Goal: Task Accomplishment & Management: Complete application form

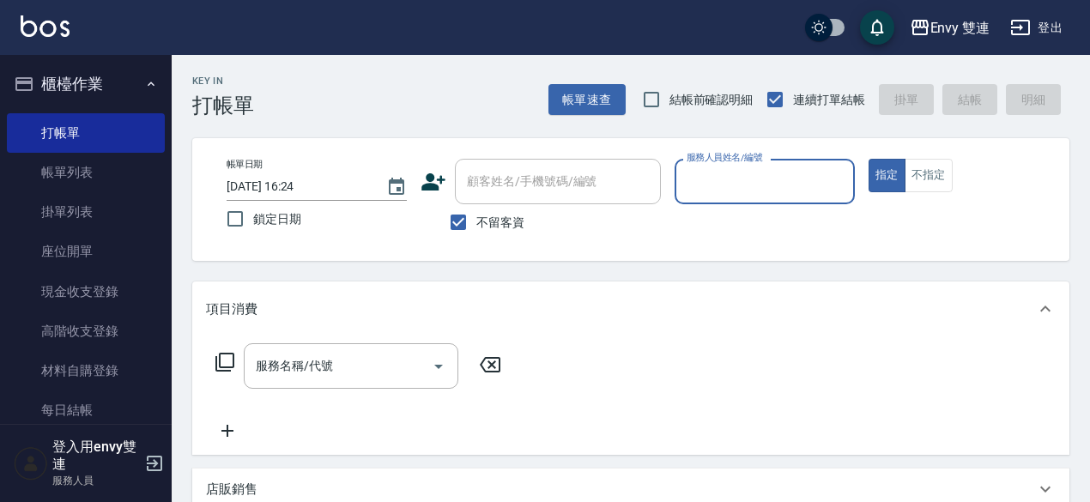
click at [427, 191] on icon at bounding box center [434, 182] width 26 height 26
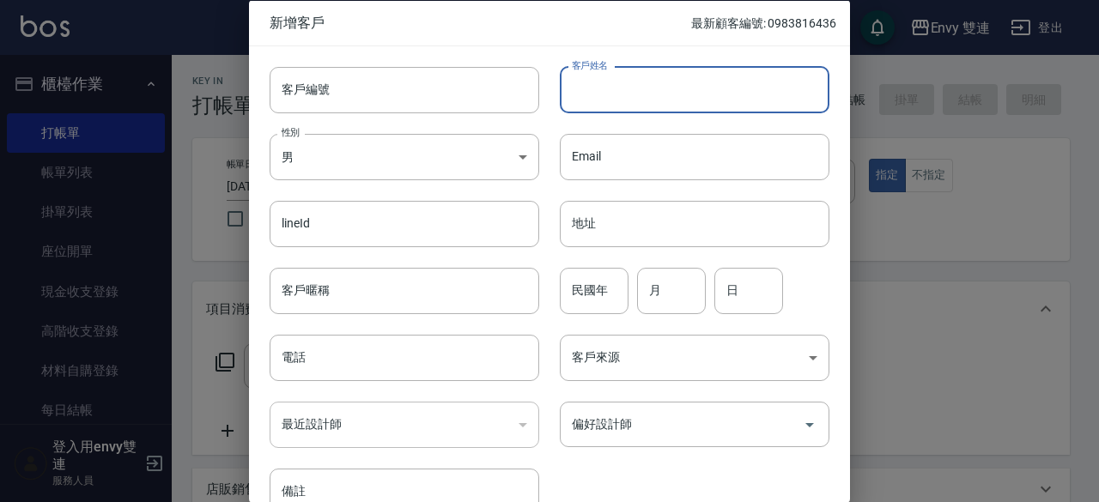
click at [724, 69] on input "客戶姓名" at bounding box center [694, 89] width 269 height 46
type input "[PERSON_NAME]"
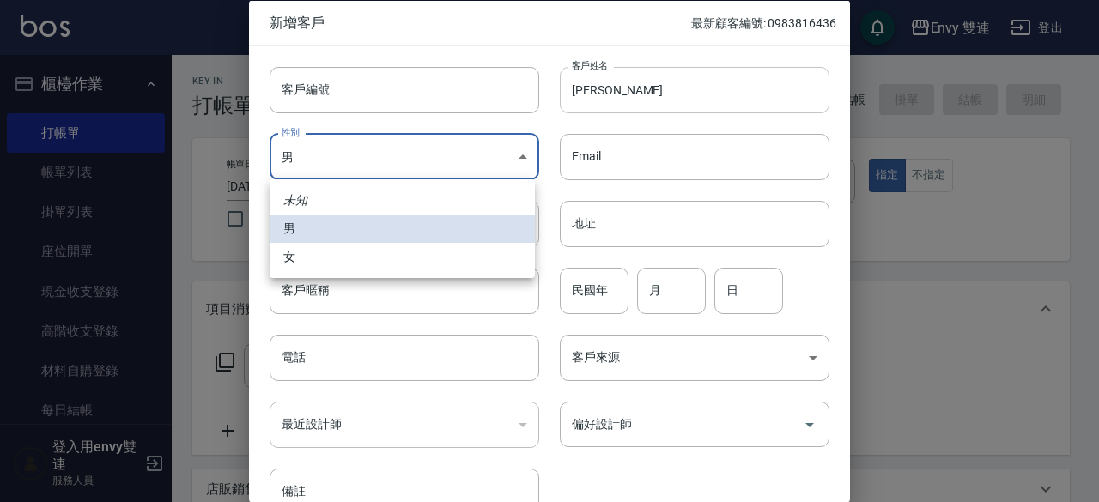
type input "[DEMOGRAPHIC_DATA]"
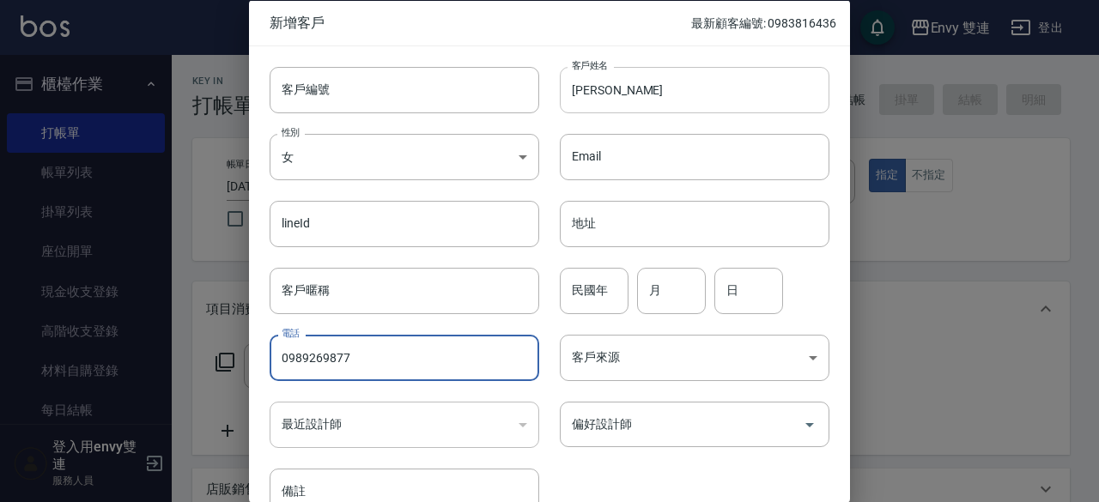
type input "0989269877"
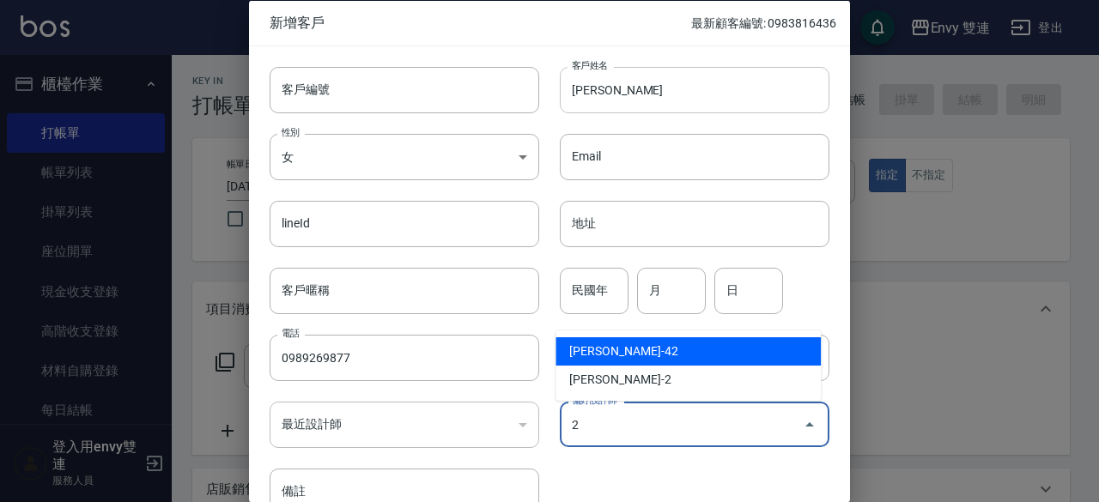
type input "陳韻如"
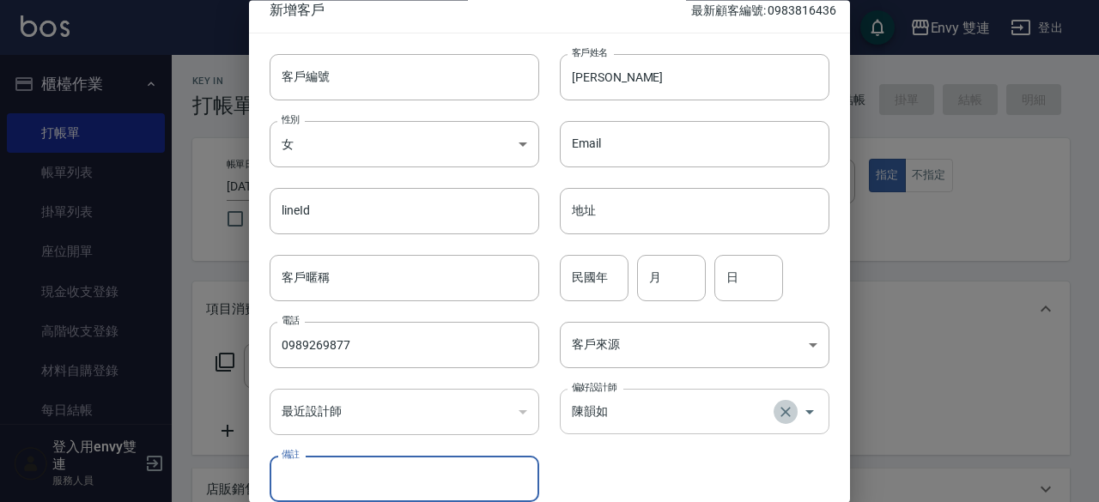
click at [779, 416] on icon "Clear" at bounding box center [785, 411] width 17 height 17
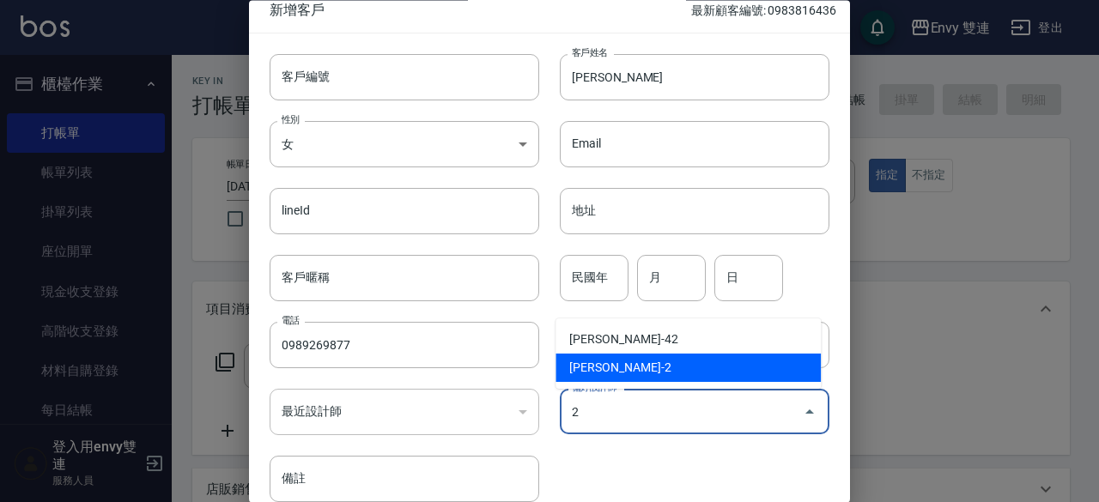
type input "[PERSON_NAME]"
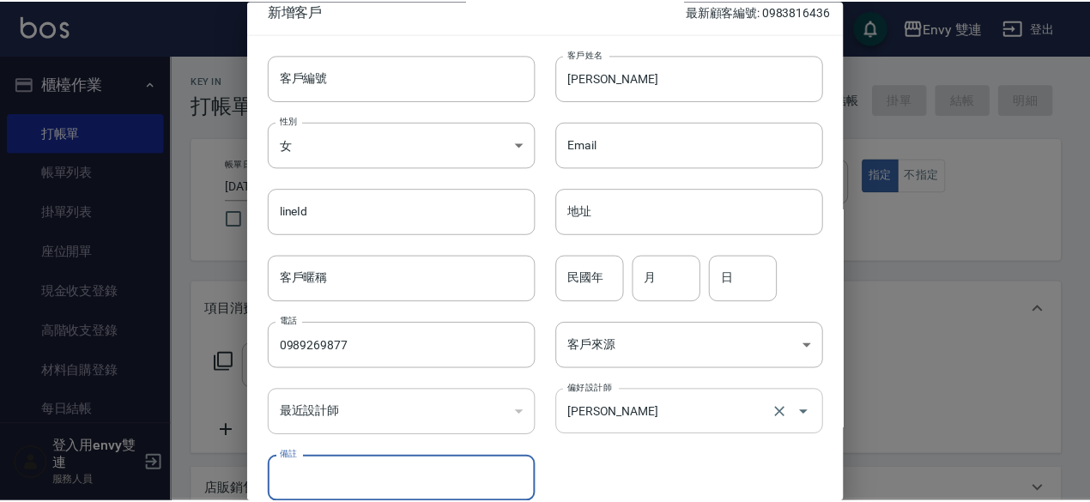
scroll to position [92, 0]
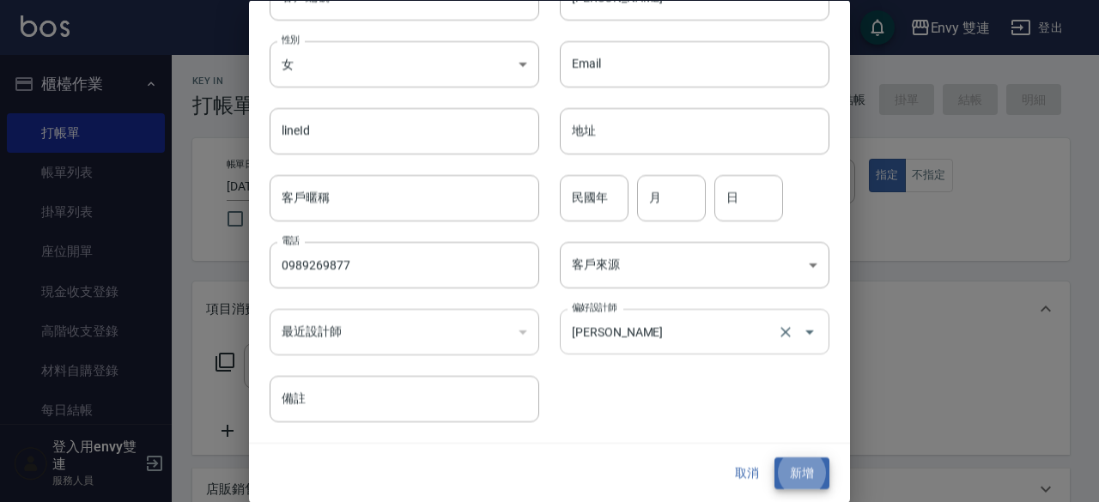
click at [774, 458] on button "新增" at bounding box center [801, 474] width 55 height 32
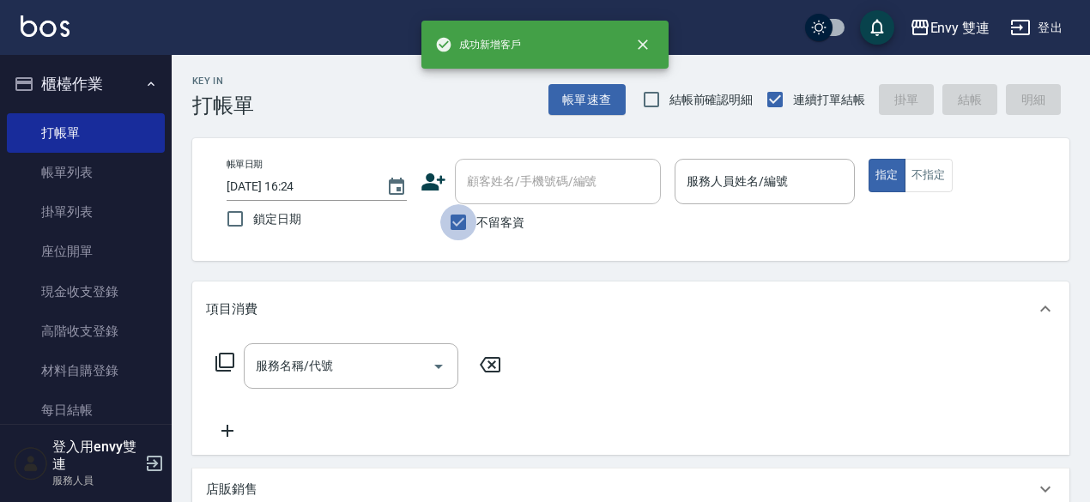
click at [457, 225] on input "不留客資" at bounding box center [458, 222] width 36 height 36
checkbox input "false"
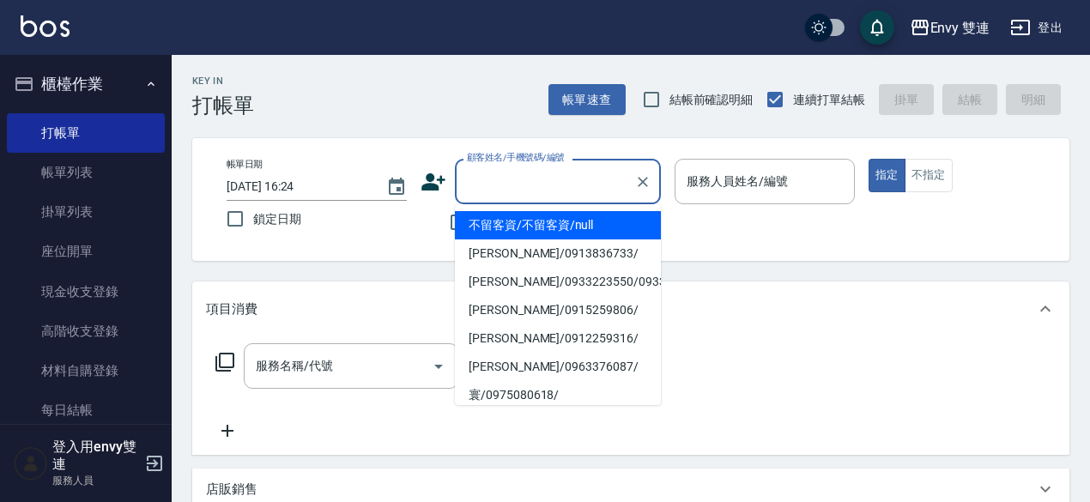
click at [511, 188] on input "顧客姓名/手機號碼/編號" at bounding box center [545, 181] width 165 height 30
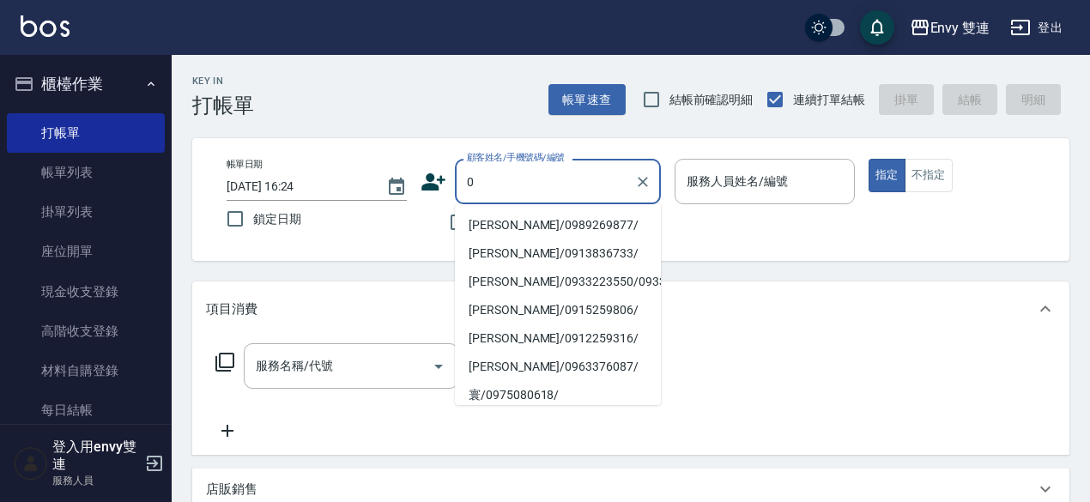
type input "[PERSON_NAME]/0989269877/"
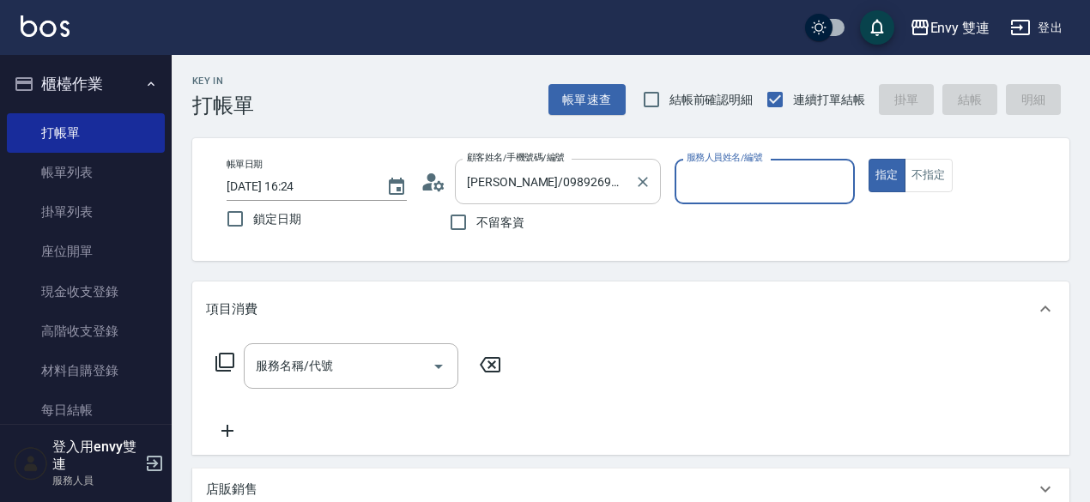
type input "Ina-2"
click at [869, 159] on button "指定" at bounding box center [887, 175] width 37 height 33
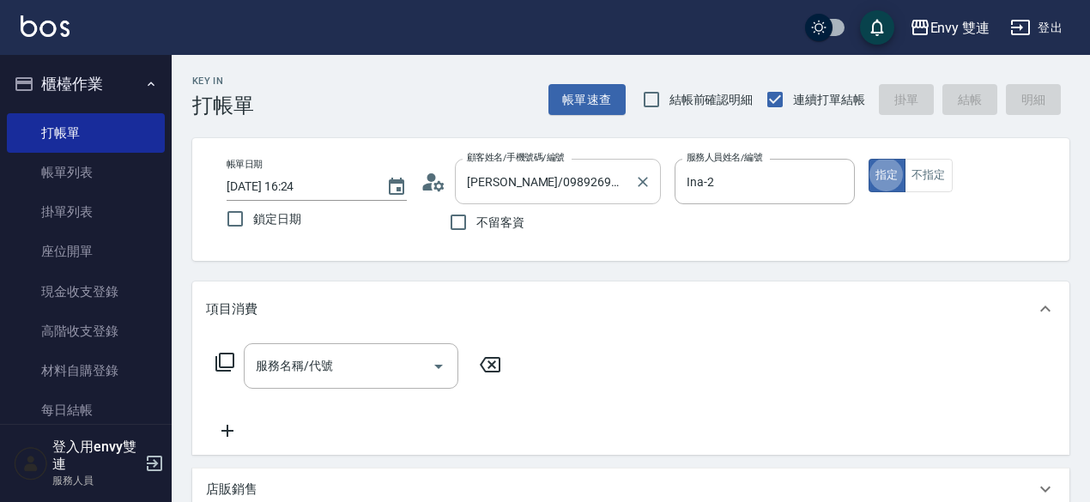
type button "true"
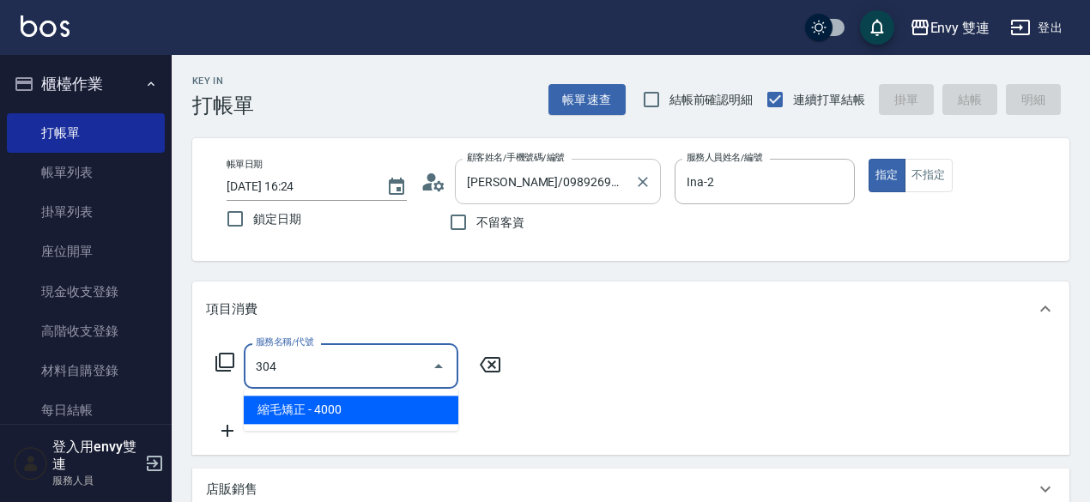
type input "縮毛矯正 (304)"
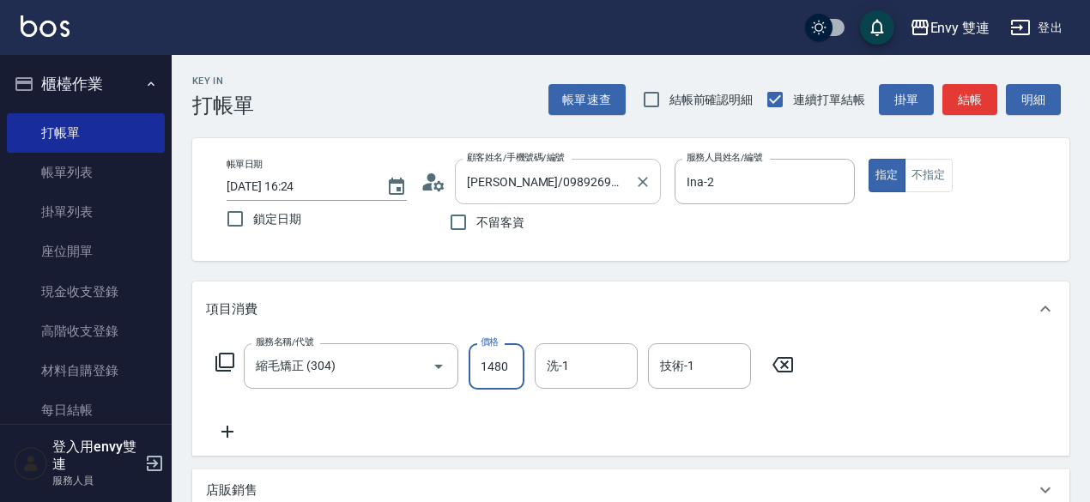
type input "1480"
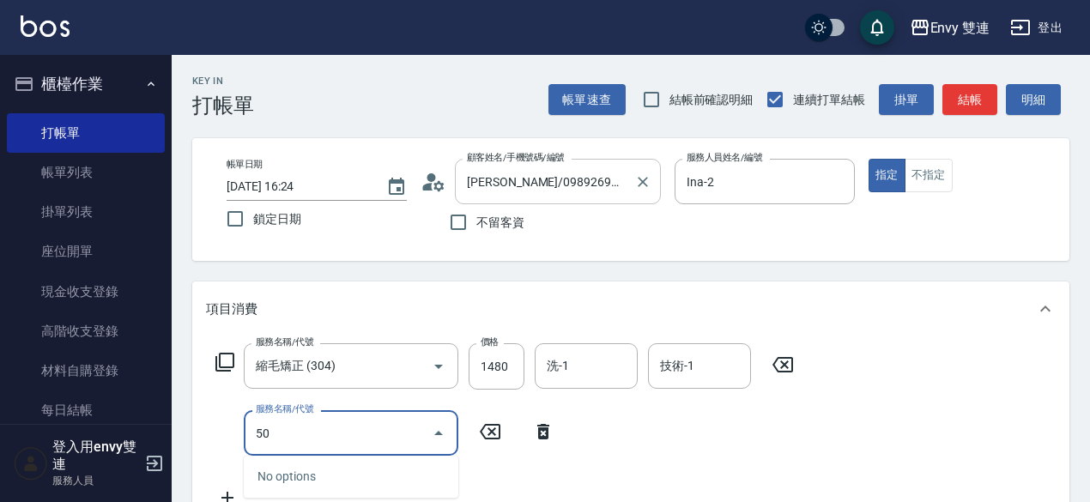
type input "5"
type input "三"
type input "[PERSON_NAME]感護髮(505)"
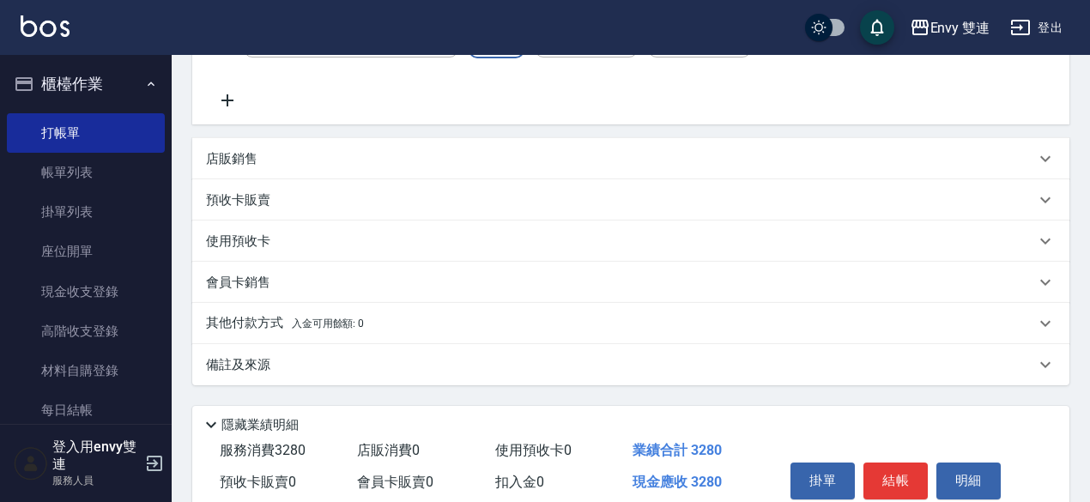
scroll to position [423, 0]
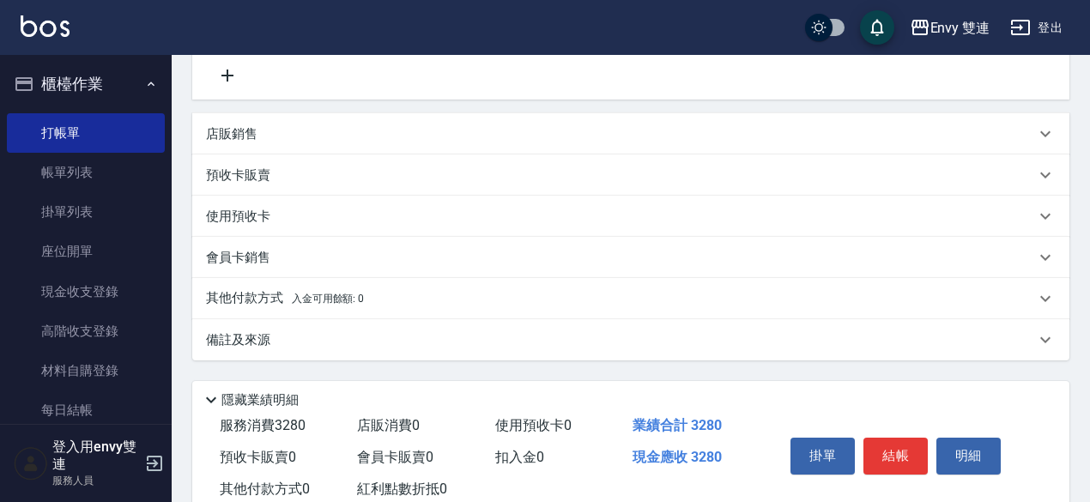
type input "1800"
click at [475, 284] on div "其他付款方式 入金可用餘額: 0" at bounding box center [630, 298] width 877 height 41
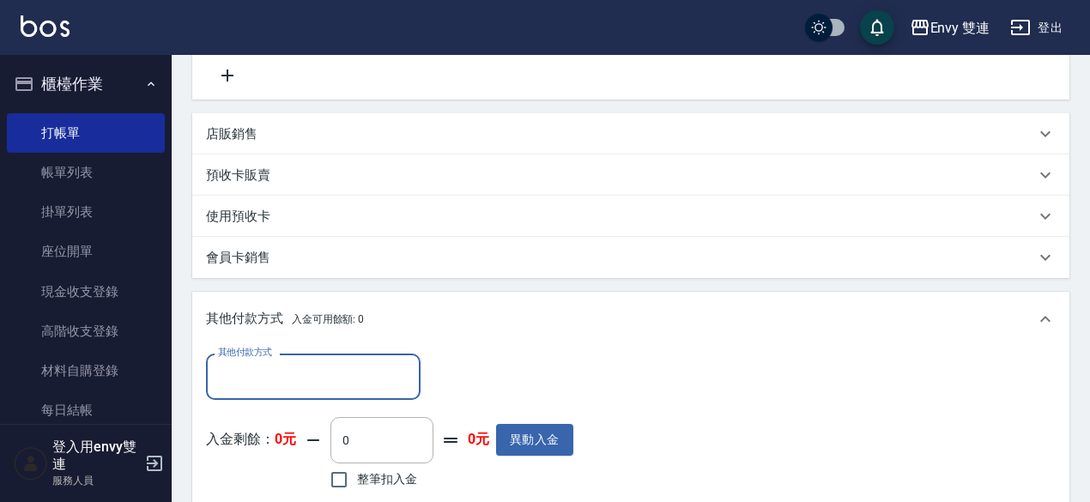
scroll to position [0, 0]
click at [371, 355] on div "其他付款方式" at bounding box center [313, 376] width 215 height 45
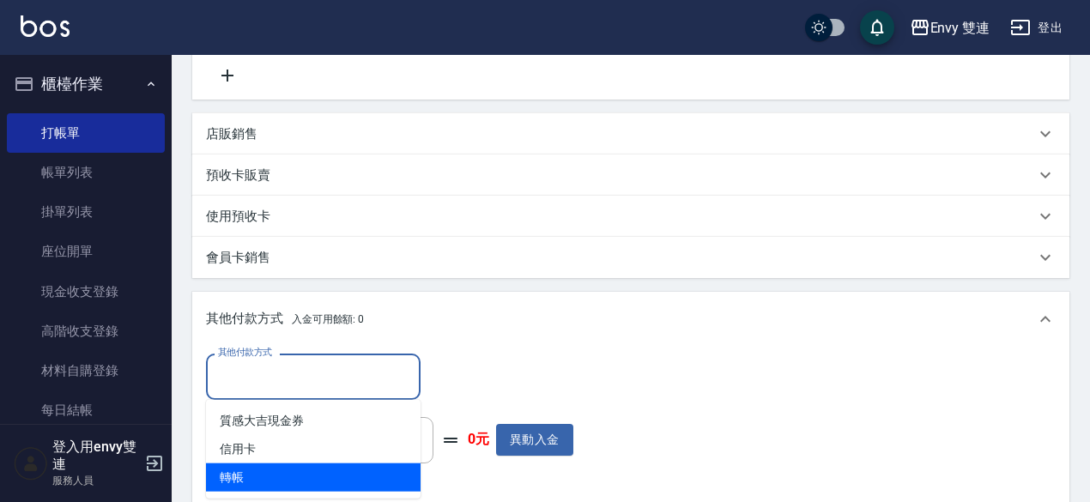
click at [276, 476] on span "轉帳" at bounding box center [313, 477] width 215 height 28
type input "轉帳"
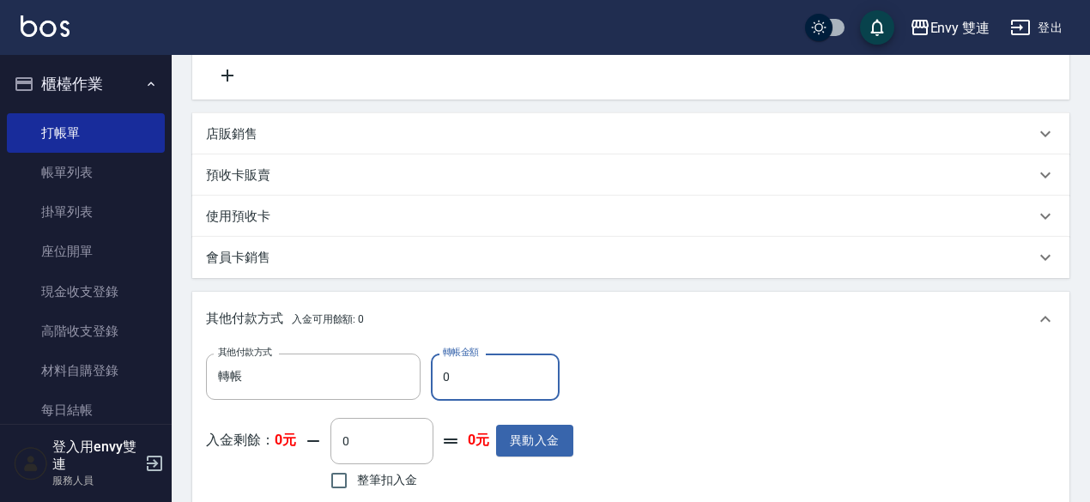
click at [486, 378] on input "0" at bounding box center [495, 377] width 129 height 46
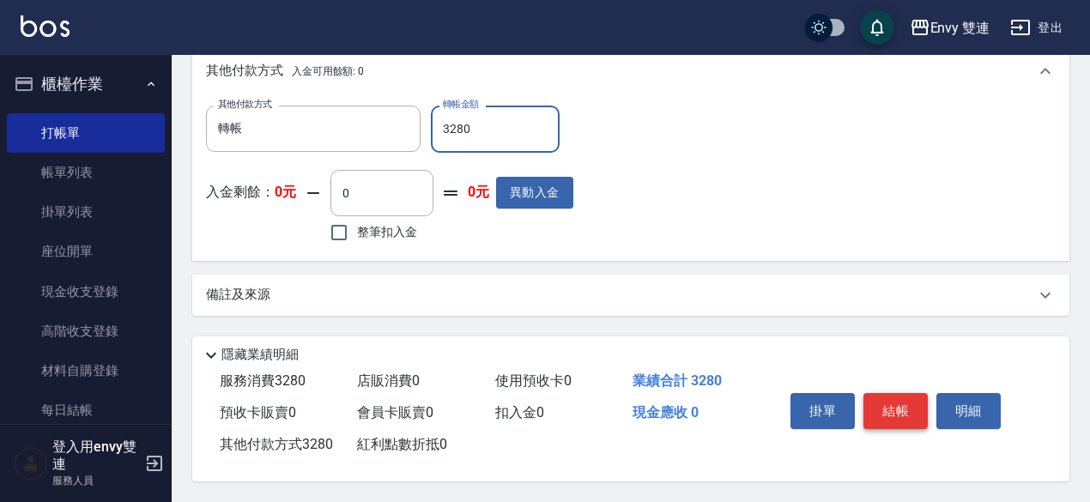
type input "3280"
click at [896, 413] on button "結帳" at bounding box center [895, 411] width 64 height 36
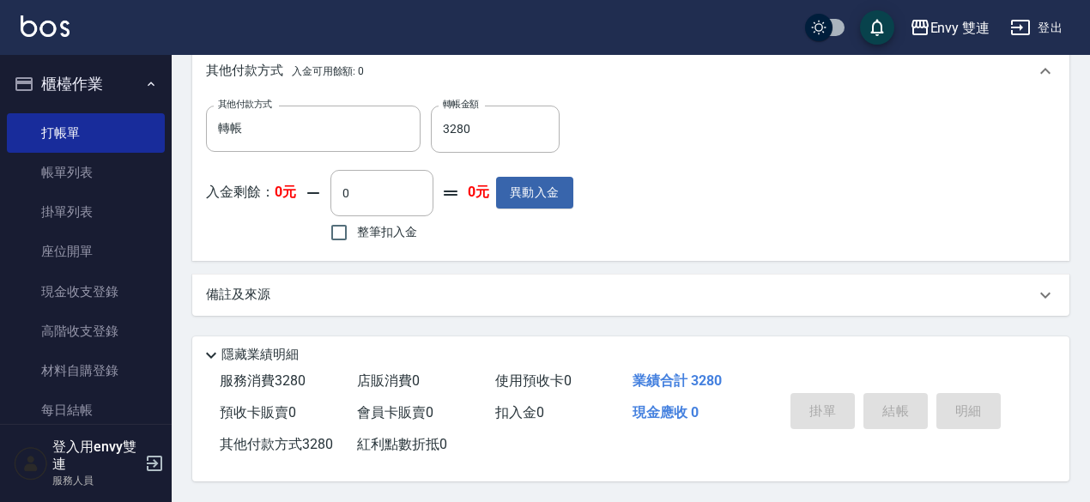
type input "[DATE] 16:27"
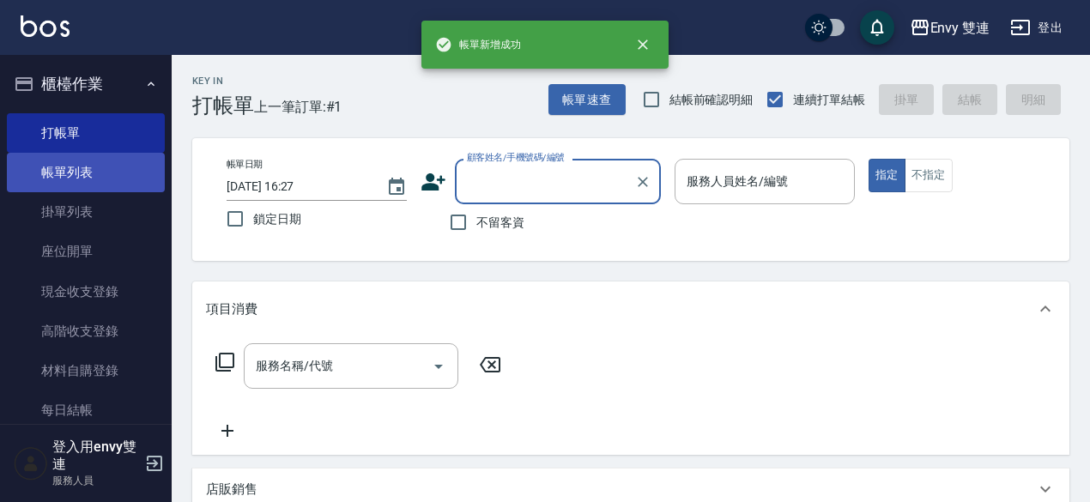
click at [86, 171] on link "帳單列表" at bounding box center [86, 172] width 158 height 39
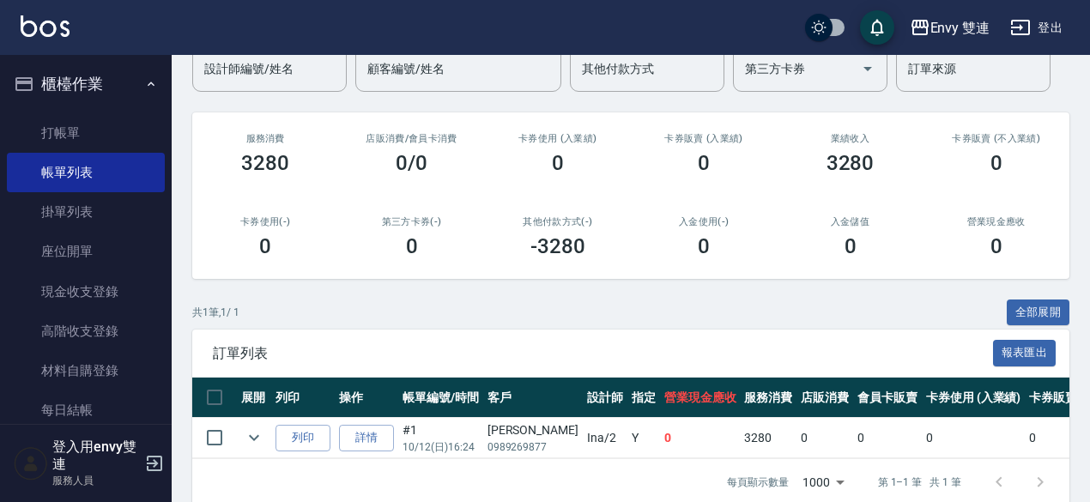
scroll to position [168, 0]
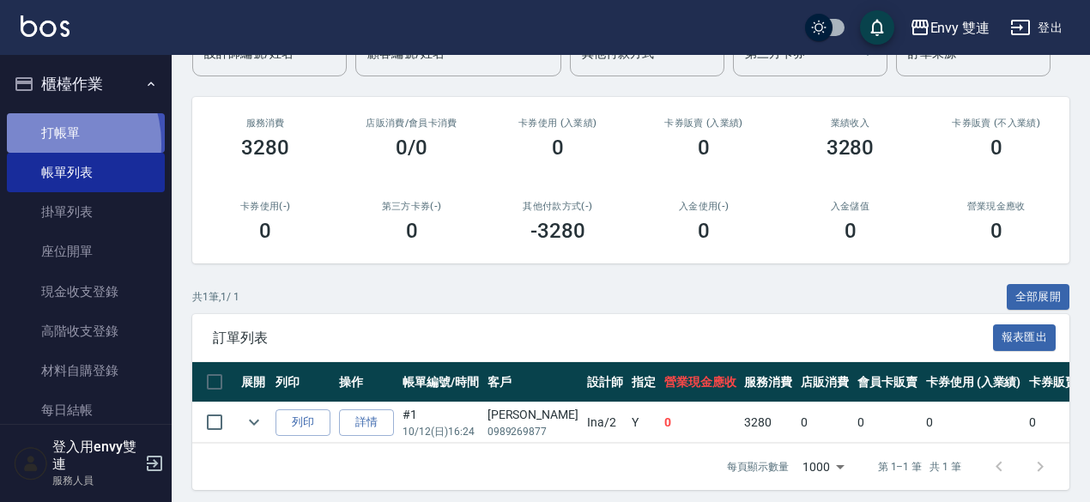
click at [44, 143] on link "打帳單" at bounding box center [86, 132] width 158 height 39
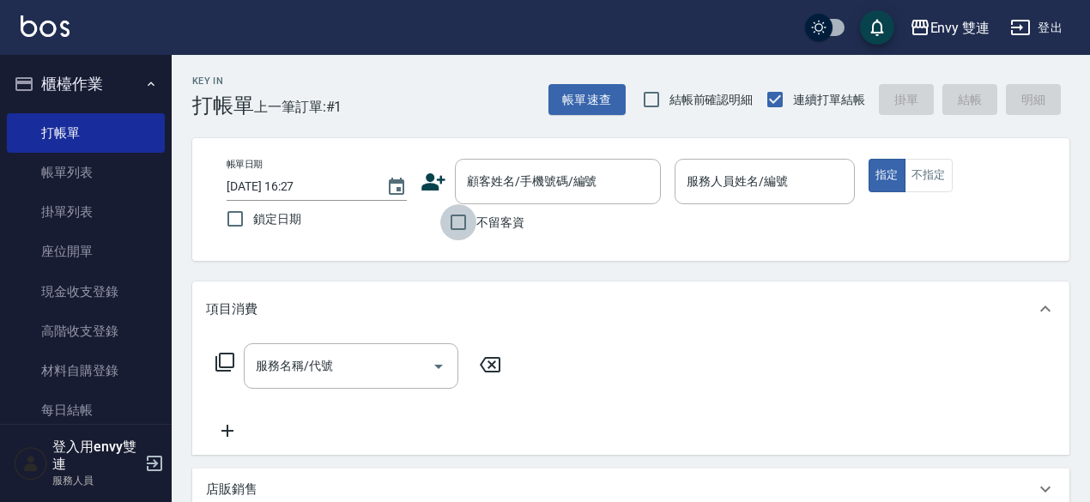
click at [464, 222] on input "不留客資" at bounding box center [458, 222] width 36 height 36
checkbox input "true"
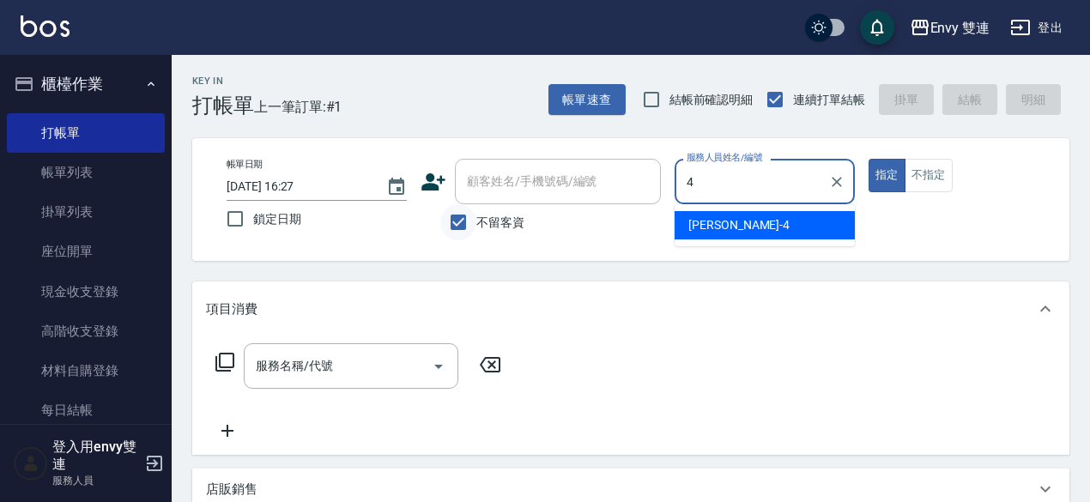
type input "[PERSON_NAME]-4"
type button "true"
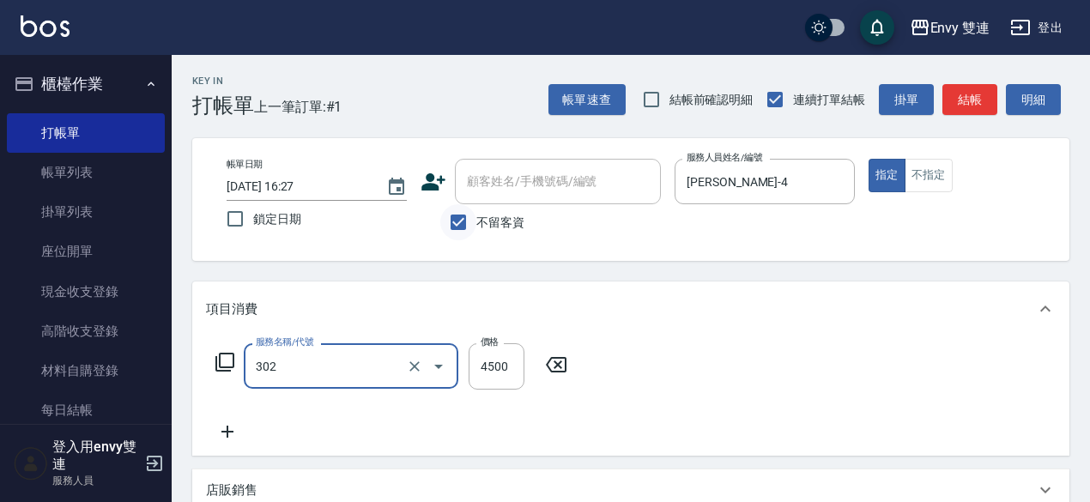
type input "水質感熱塑燙(302)"
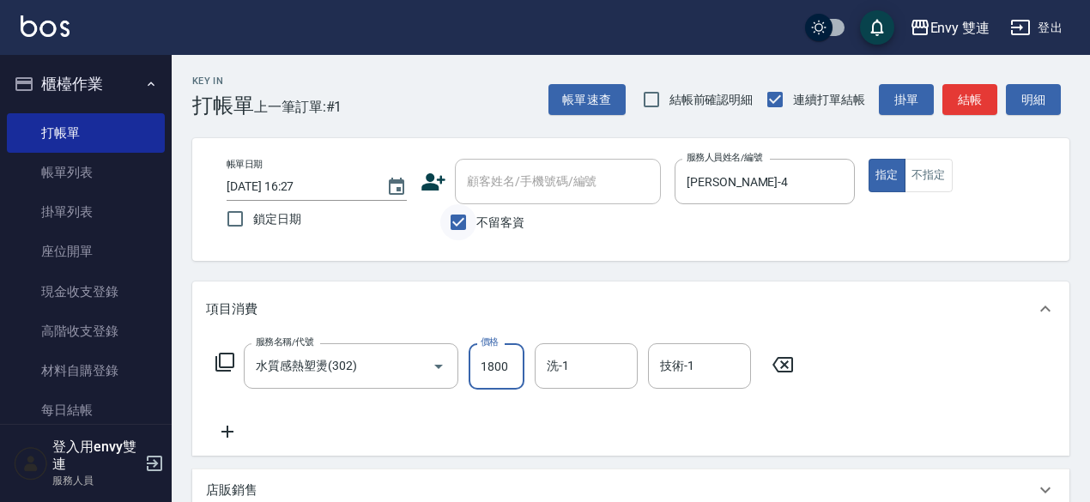
type input "1800"
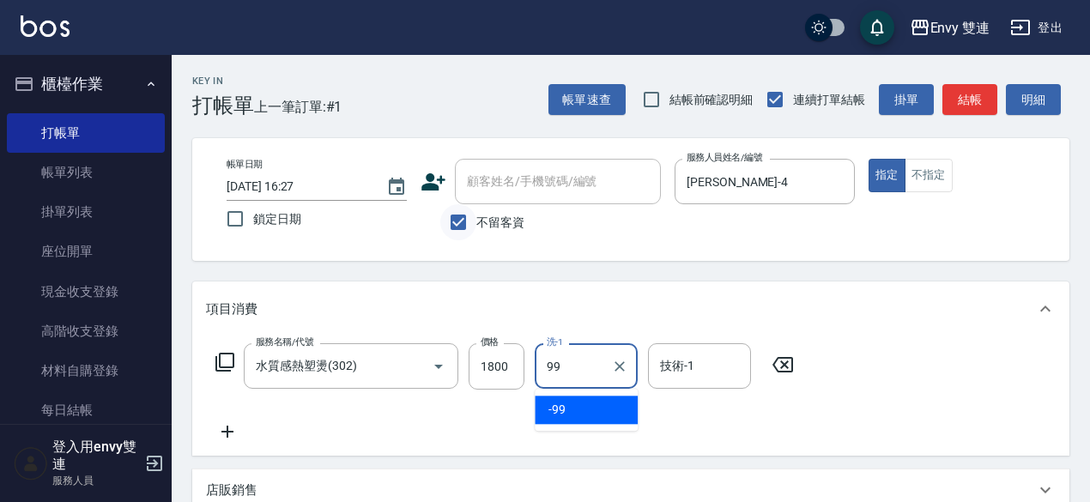
type input "-99"
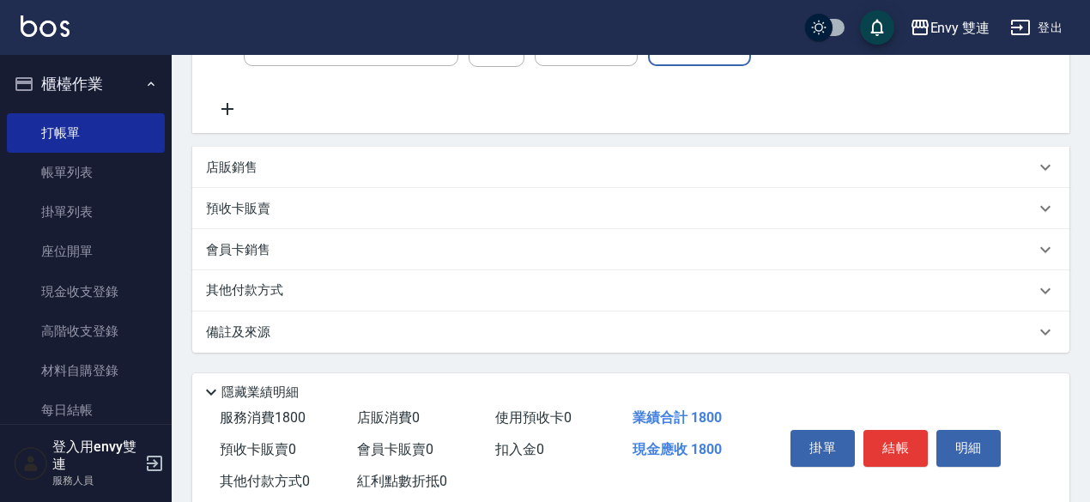
scroll to position [366, 0]
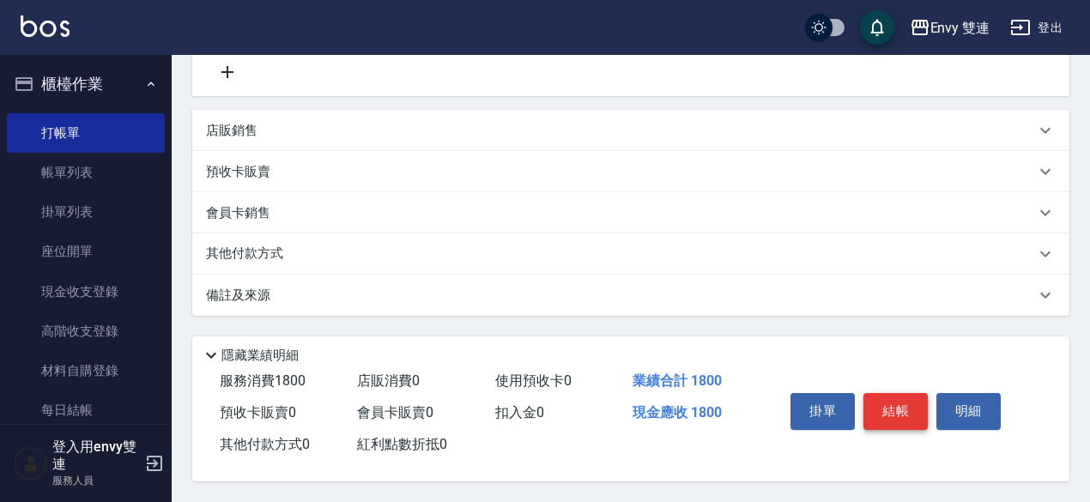
type input "-99"
click at [921, 414] on button "結帳" at bounding box center [895, 411] width 64 height 36
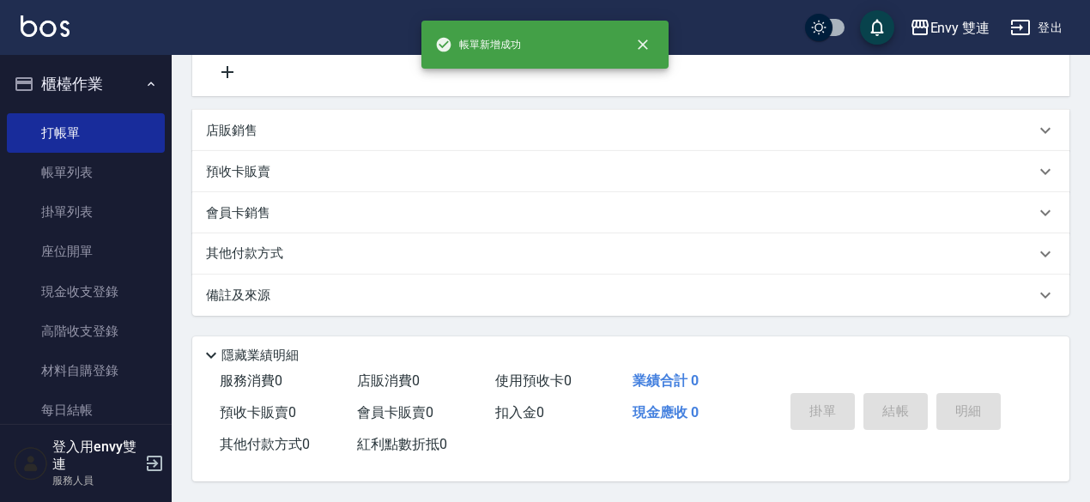
scroll to position [0, 0]
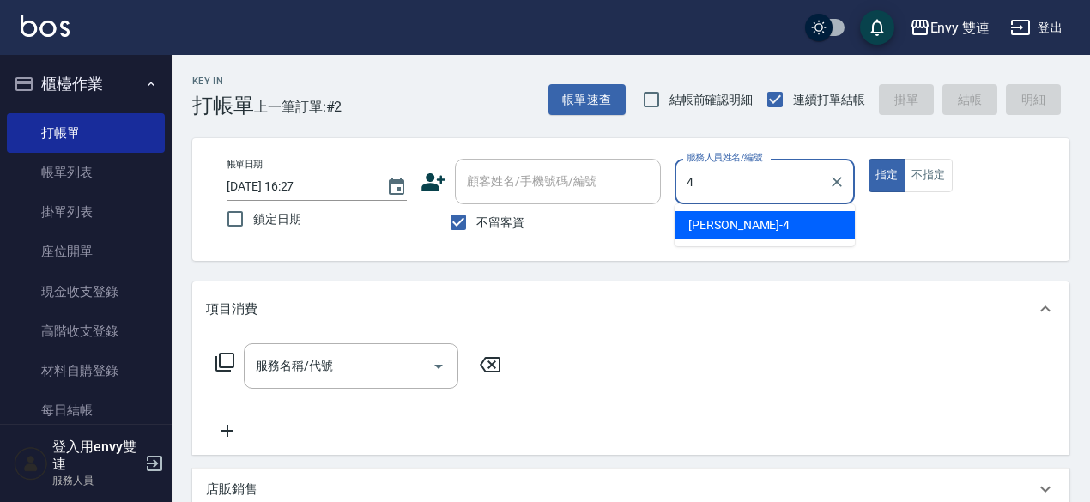
type input "[PERSON_NAME]-4"
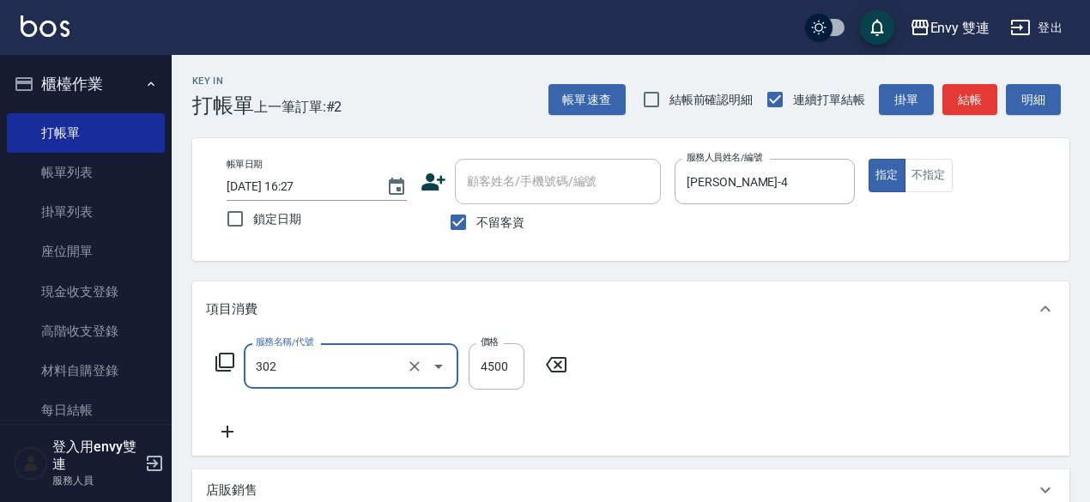
type input "水質感熱塑燙(302)"
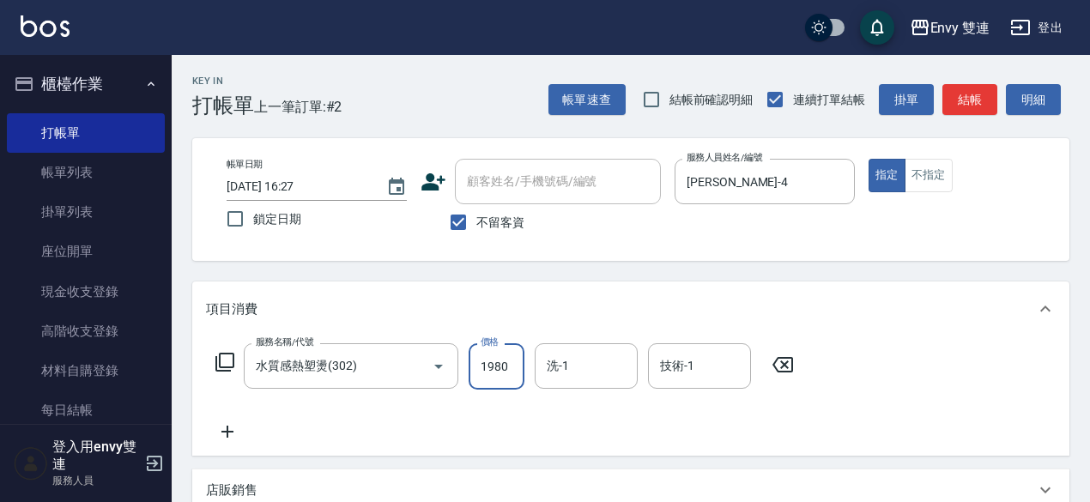
type input "1980"
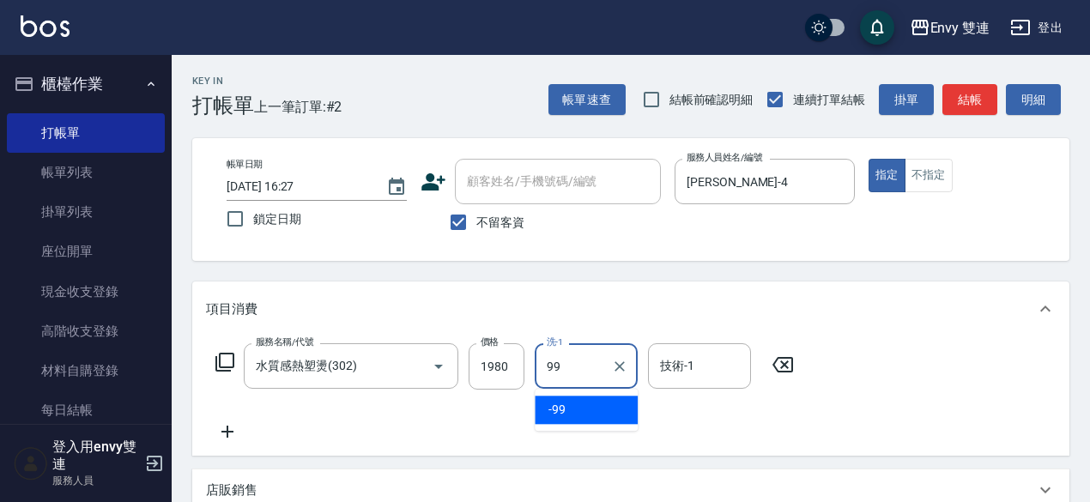
type input "-99"
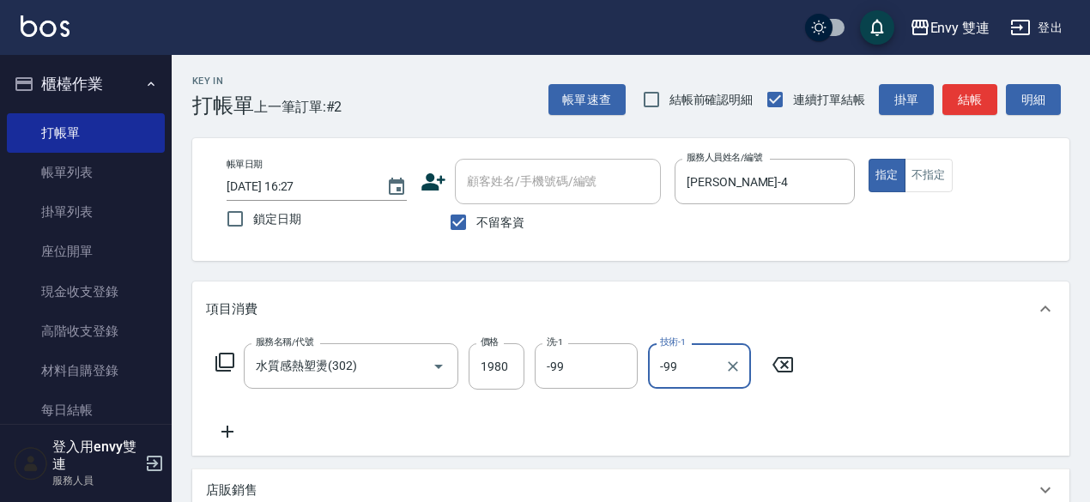
type input "-99"
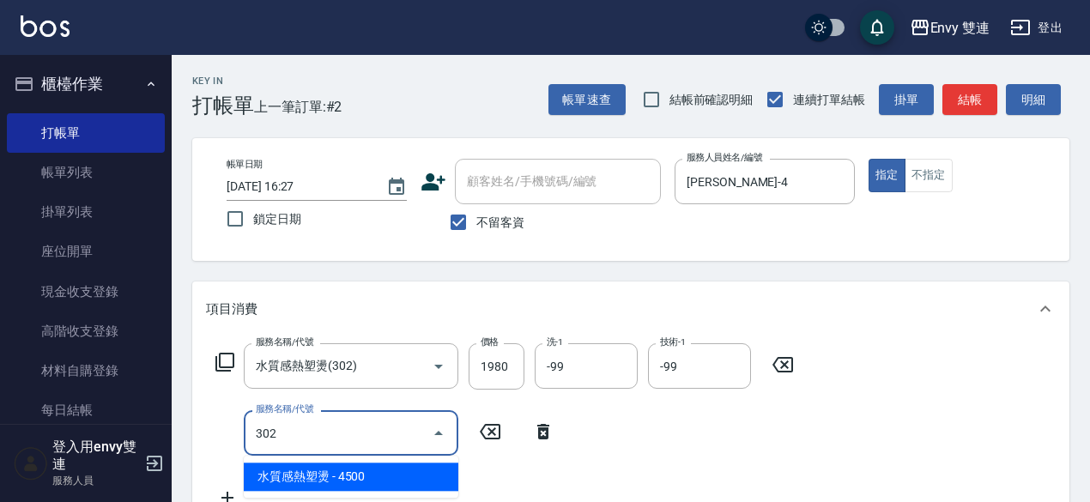
type input "水質感熱塑燙(302)"
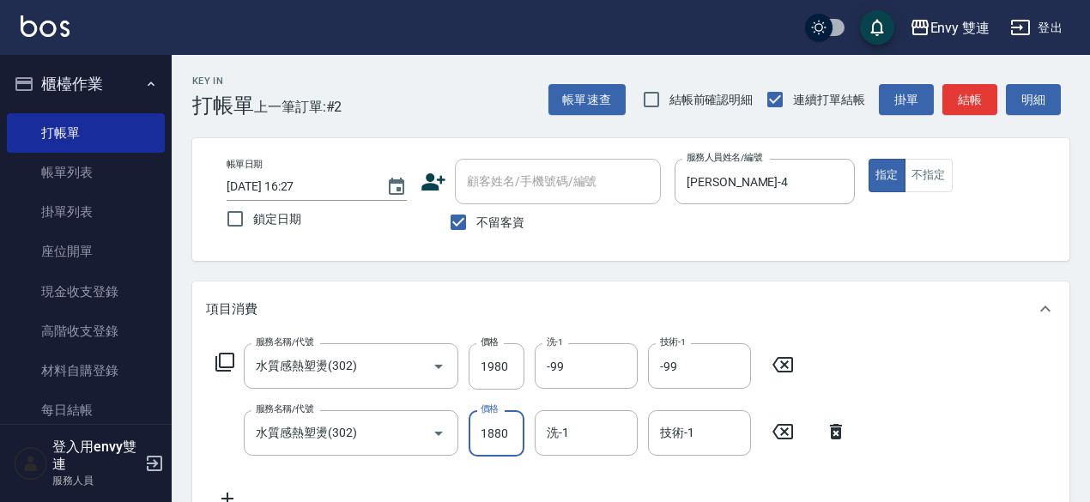
type input "1880"
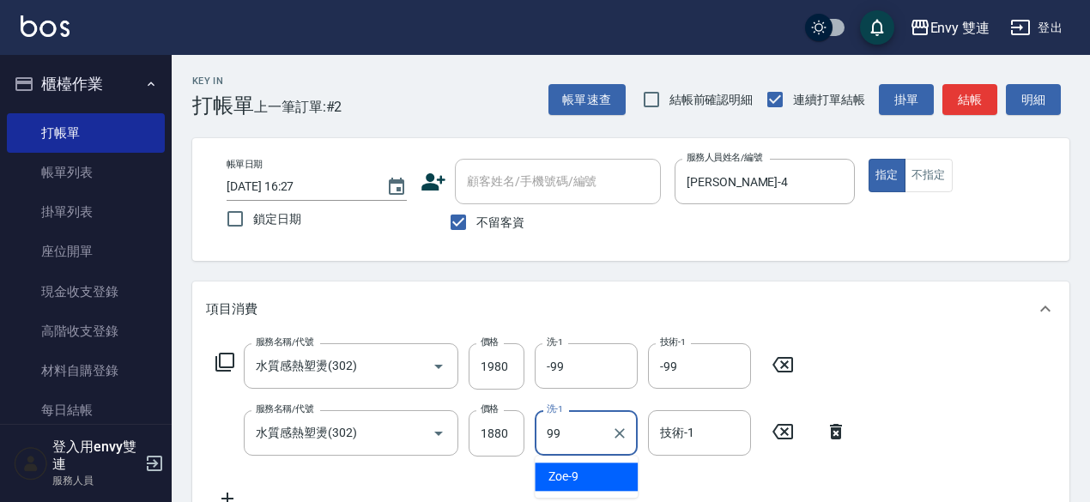
type input "-99"
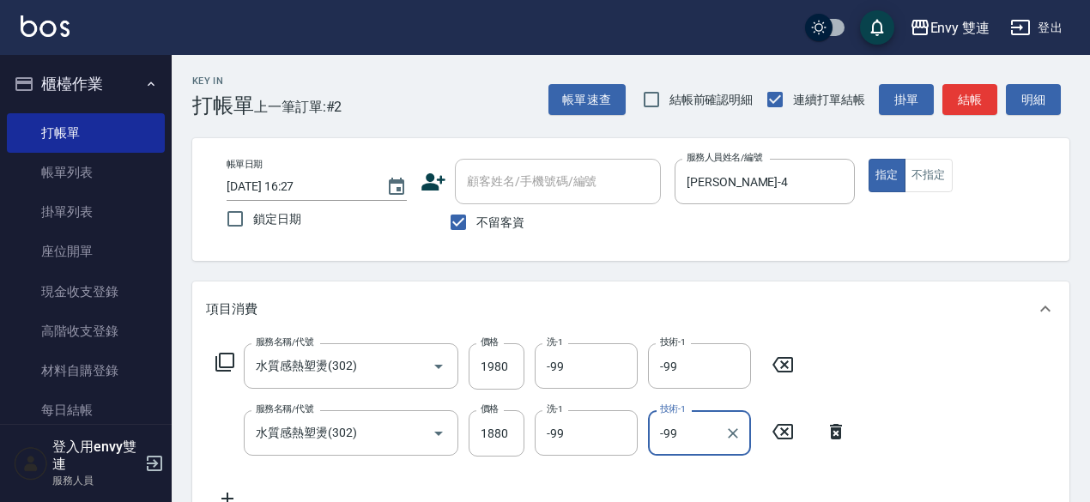
type input "-99"
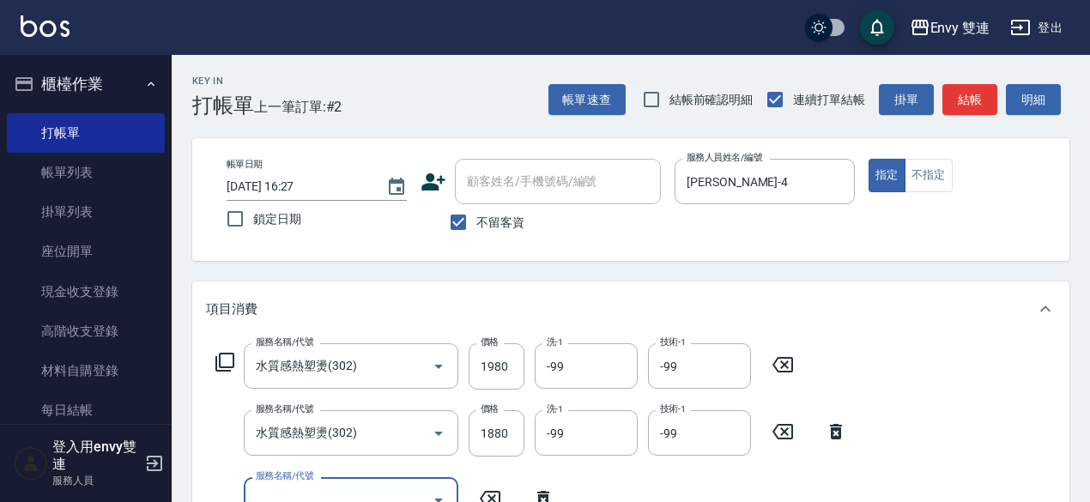
scroll to position [13, 0]
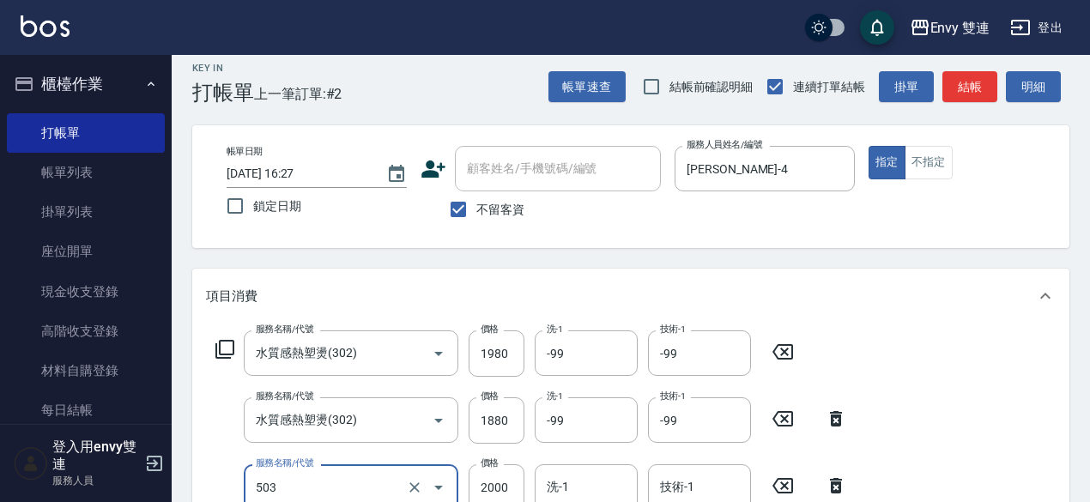
type input "日本結構二段式(503)"
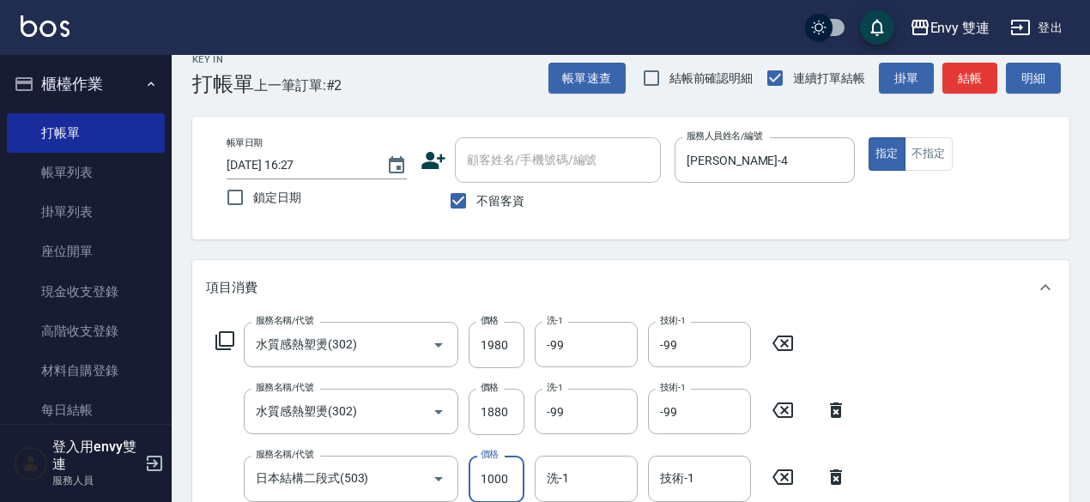
type input "1000"
type input "Lina-31"
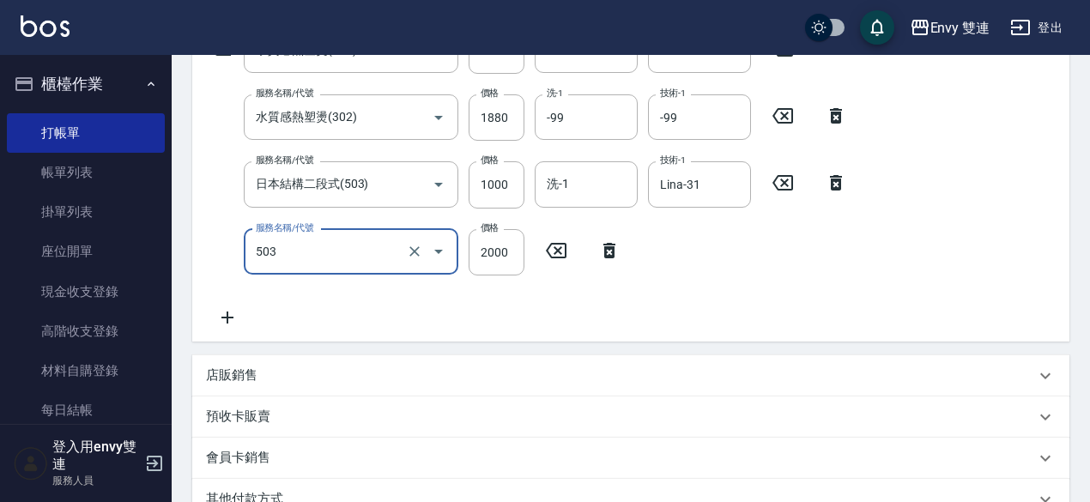
type input "日本結構二段式(503)"
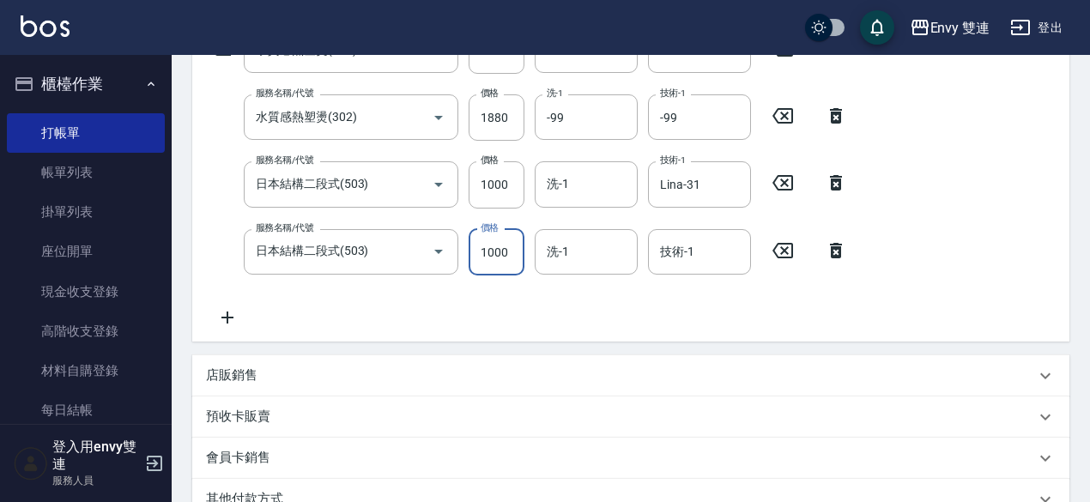
type input "1000"
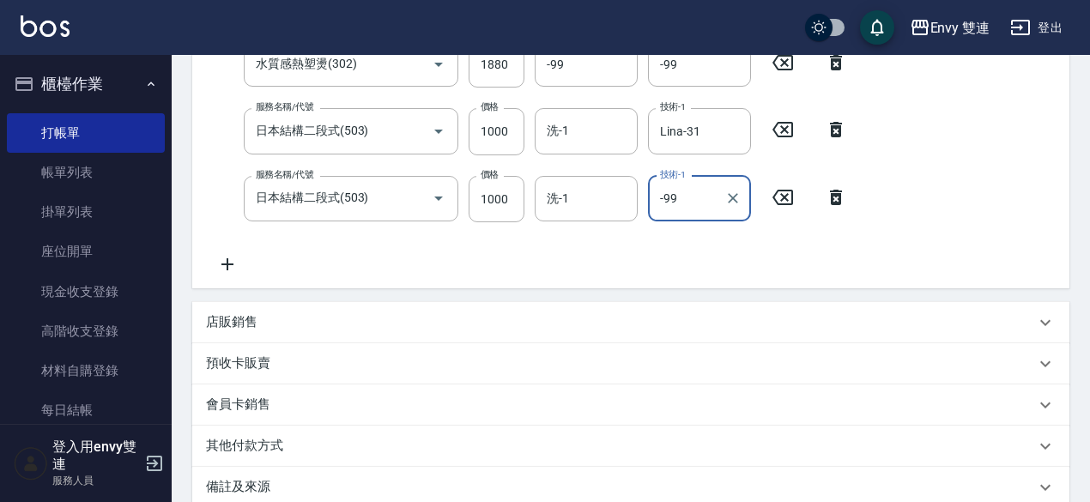
scroll to position [566, 0]
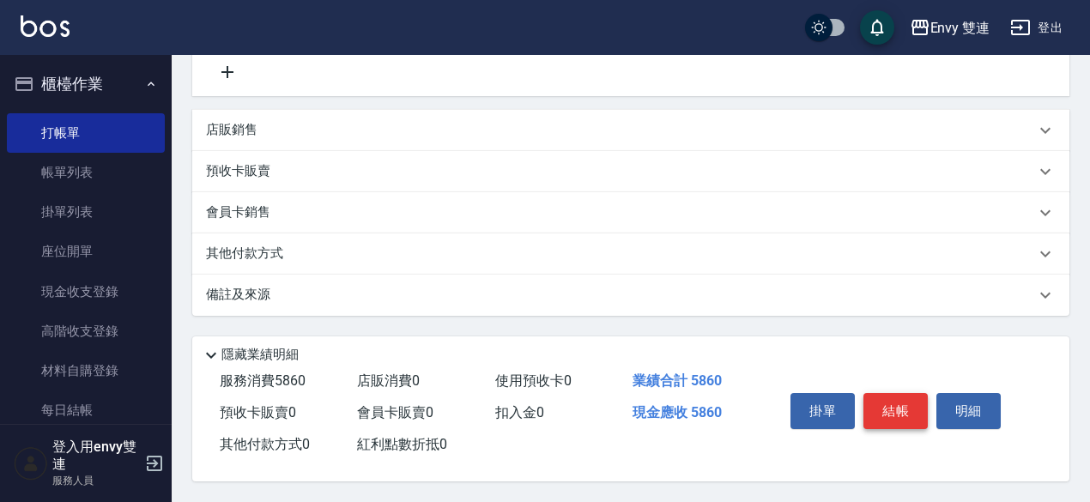
type input "-99"
click at [895, 411] on button "結帳" at bounding box center [895, 411] width 64 height 36
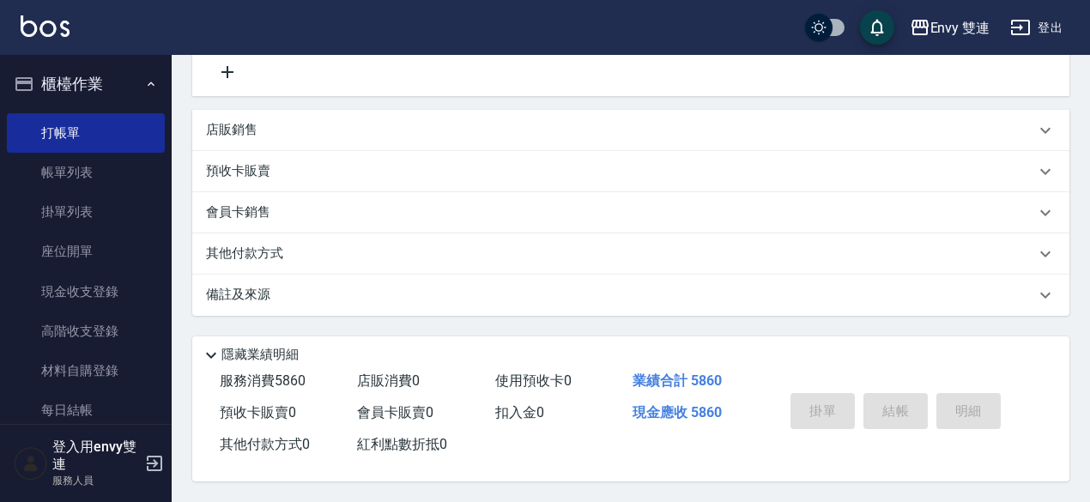
type input "[DATE] 16:28"
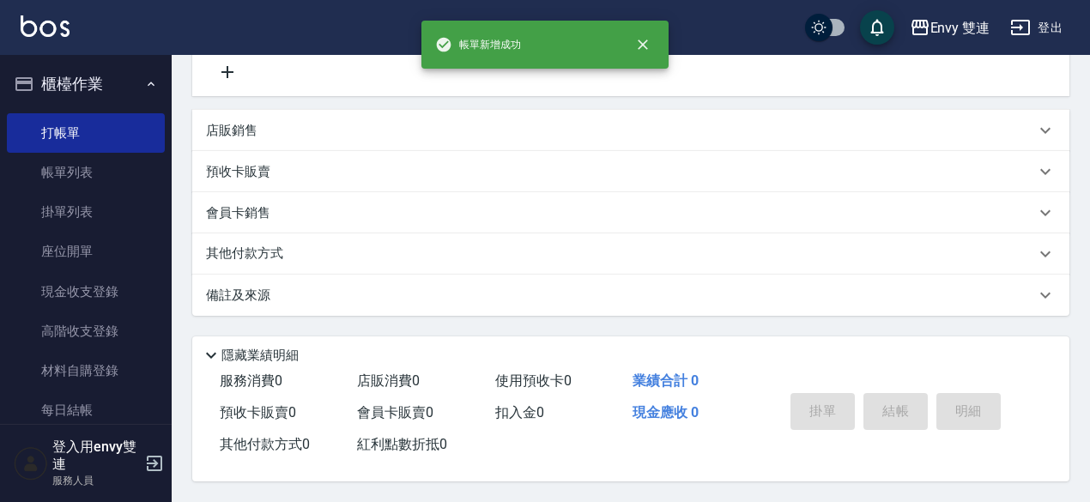
scroll to position [0, 0]
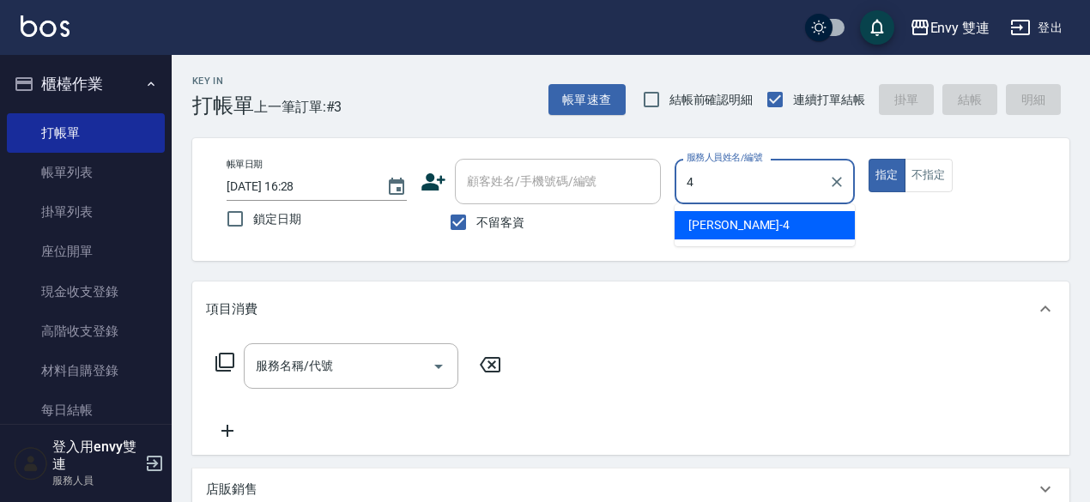
type input "[PERSON_NAME]-4"
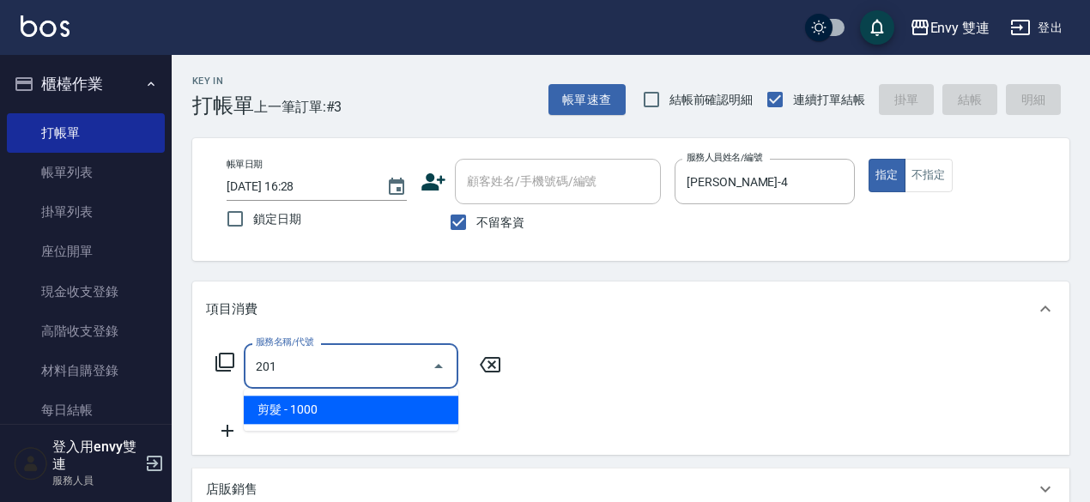
type input "剪髮(201)"
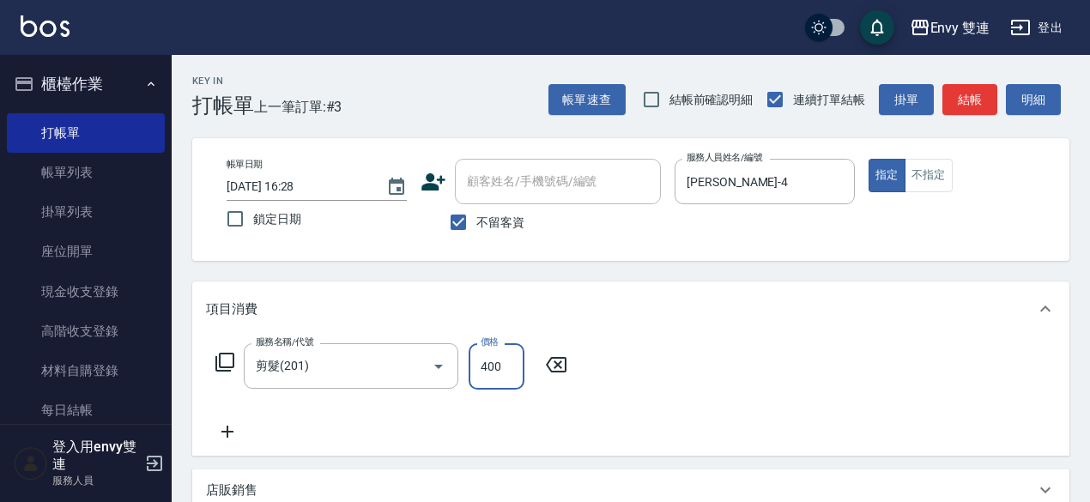
scroll to position [366, 0]
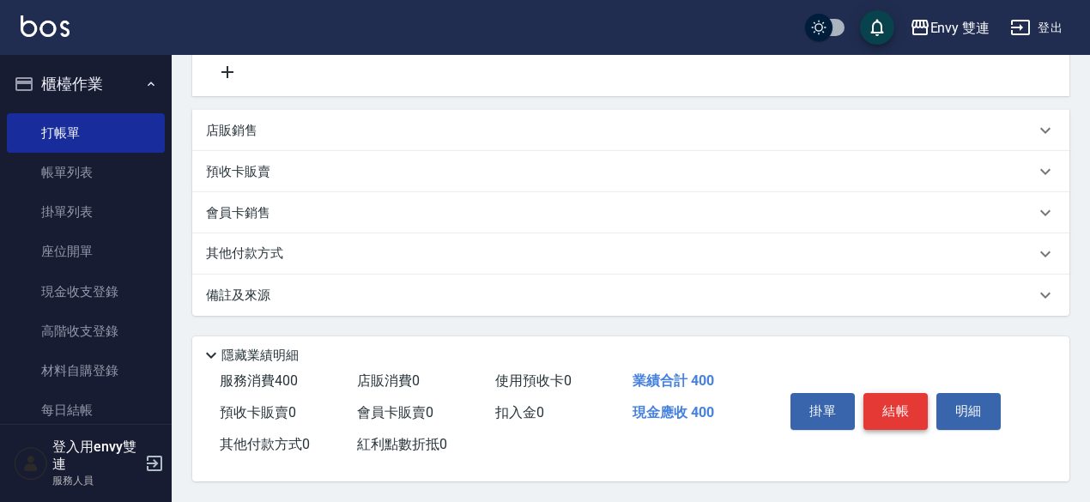
type input "400"
click at [896, 412] on button "結帳" at bounding box center [895, 411] width 64 height 36
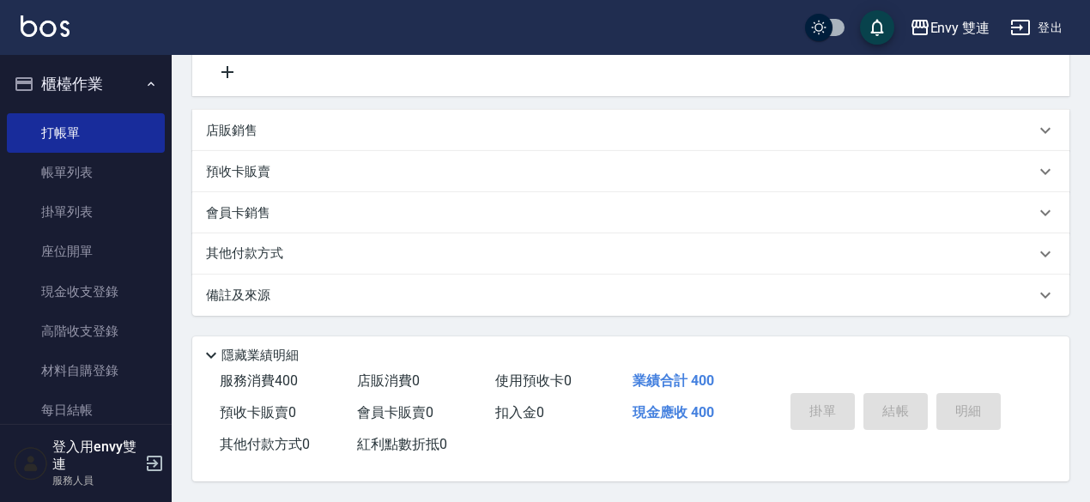
scroll to position [0, 0]
